Goal: Find specific page/section: Find specific page/section

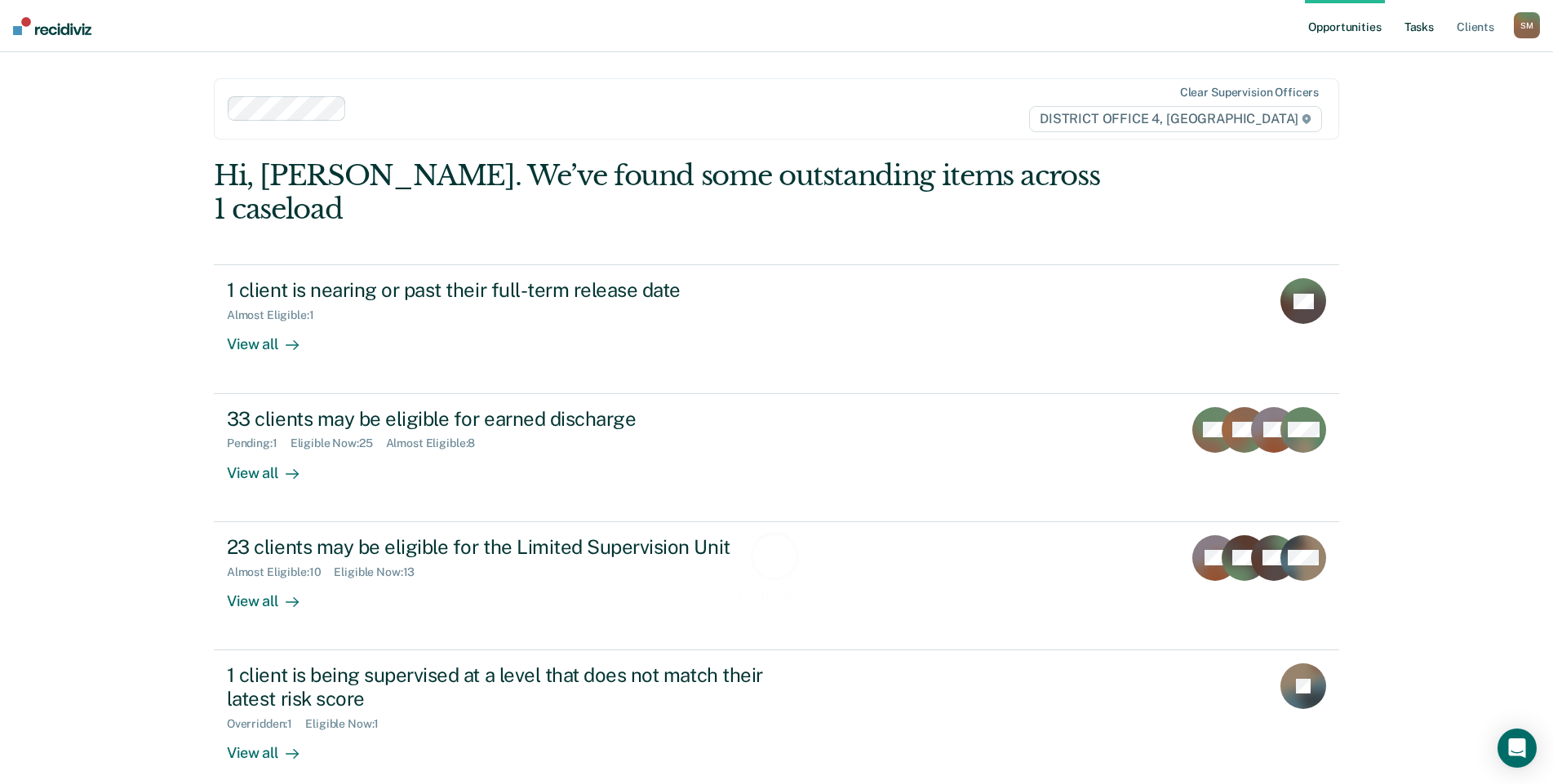
click at [1436, 27] on link "Tasks" at bounding box center [1420, 26] width 36 height 52
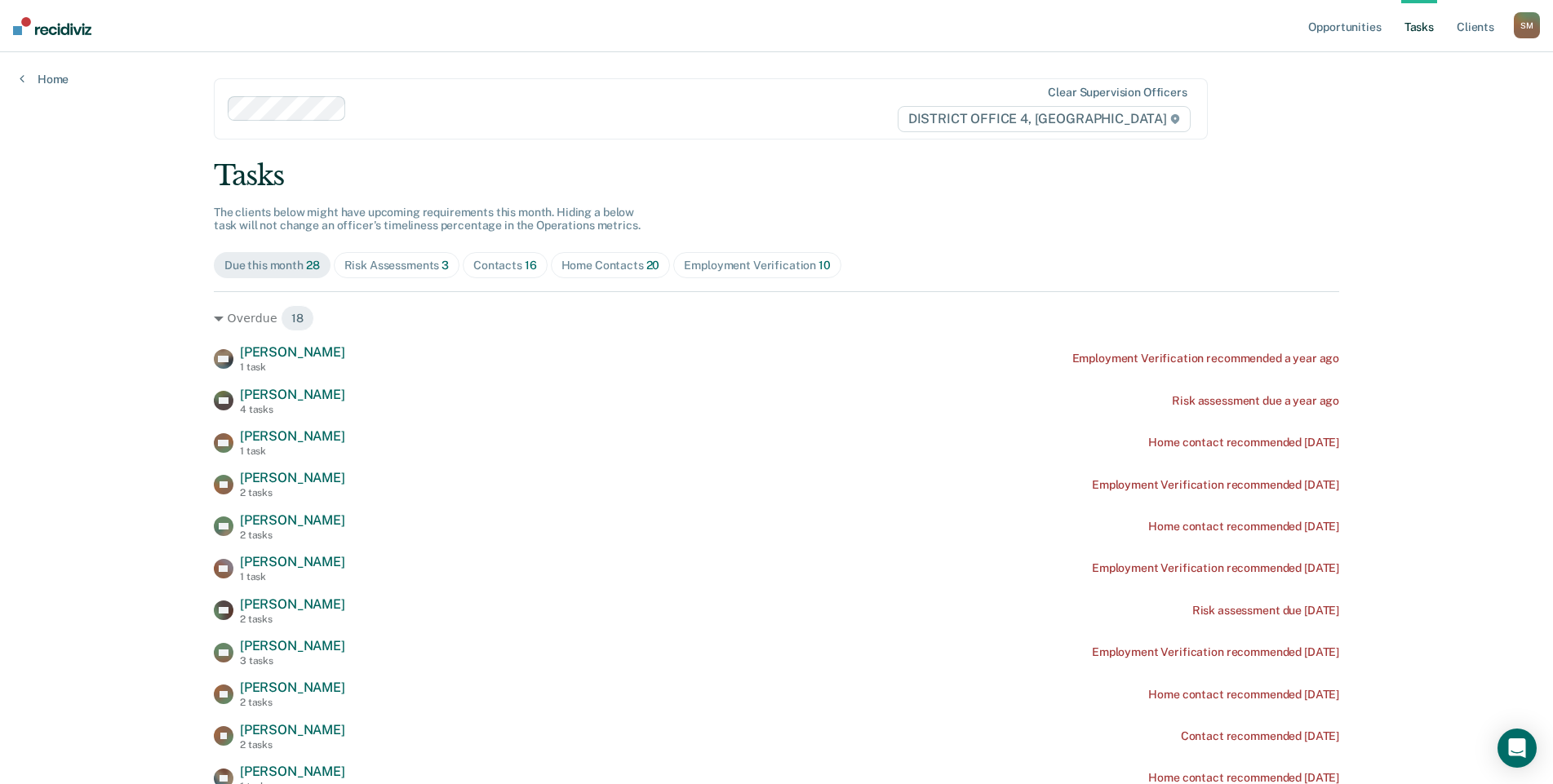
click at [493, 268] on div "Contacts 16" at bounding box center [506, 265] width 63 height 14
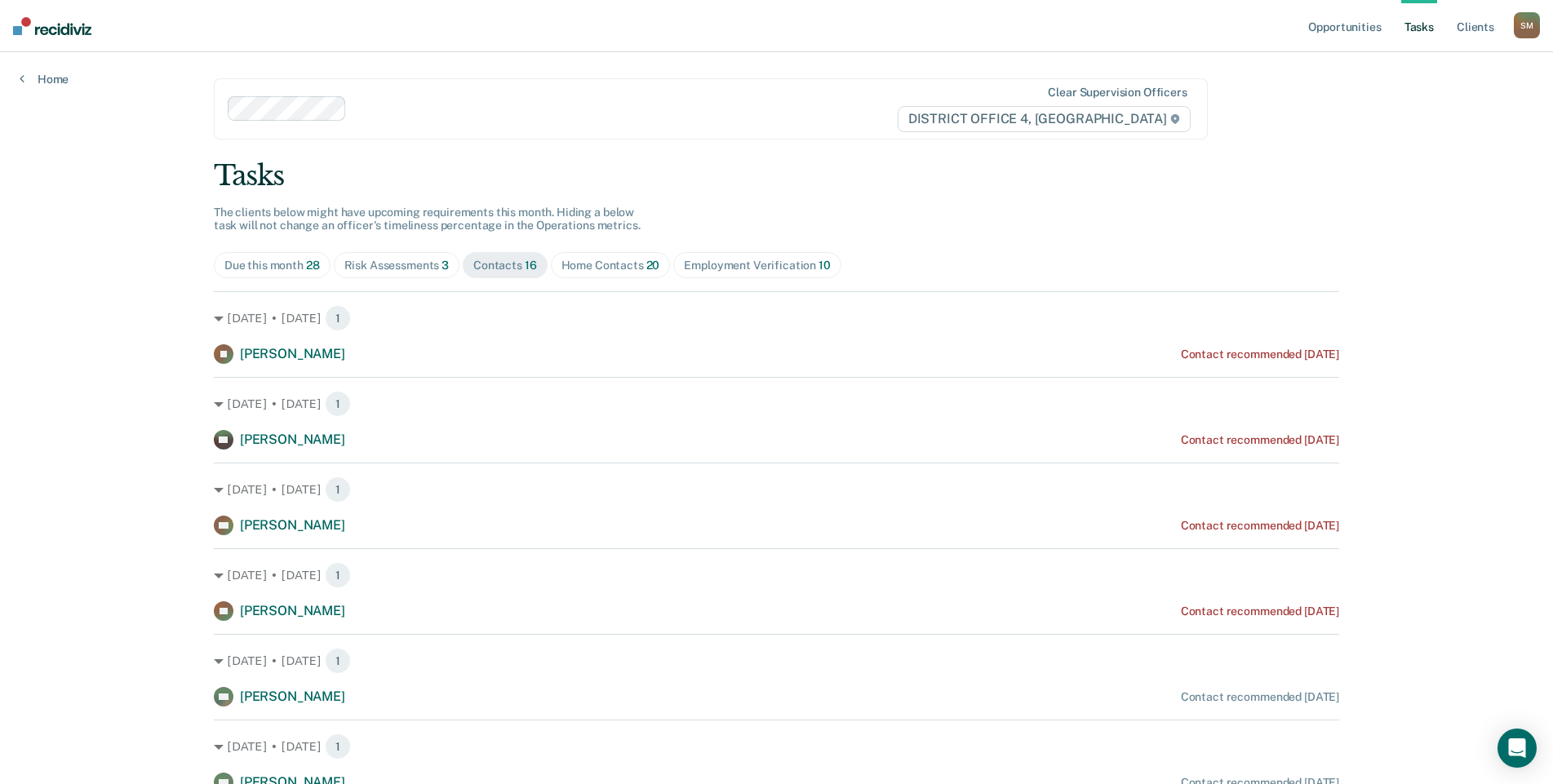
click at [587, 271] on div "Home Contacts 20" at bounding box center [611, 265] width 99 height 14
